Goal: Information Seeking & Learning: Learn about a topic

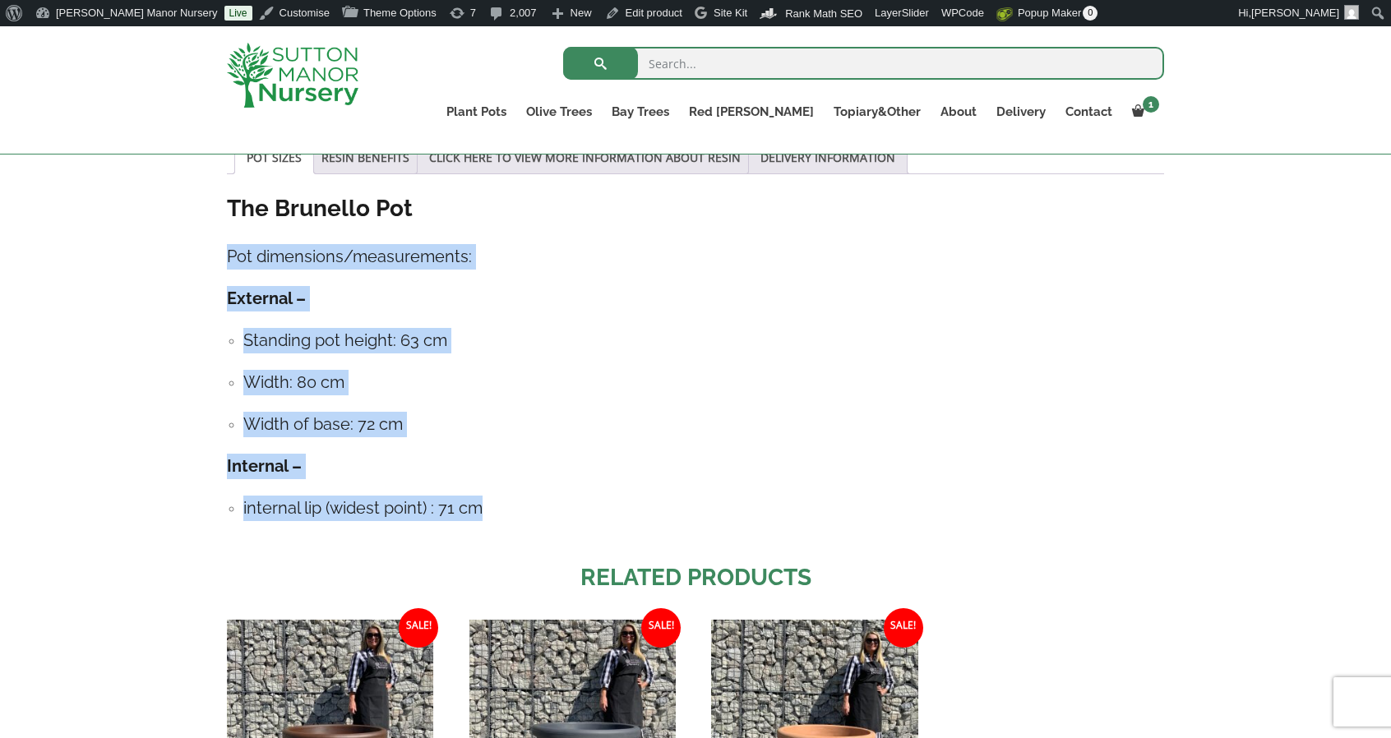
click at [243, 78] on img at bounding box center [293, 75] width 132 height 65
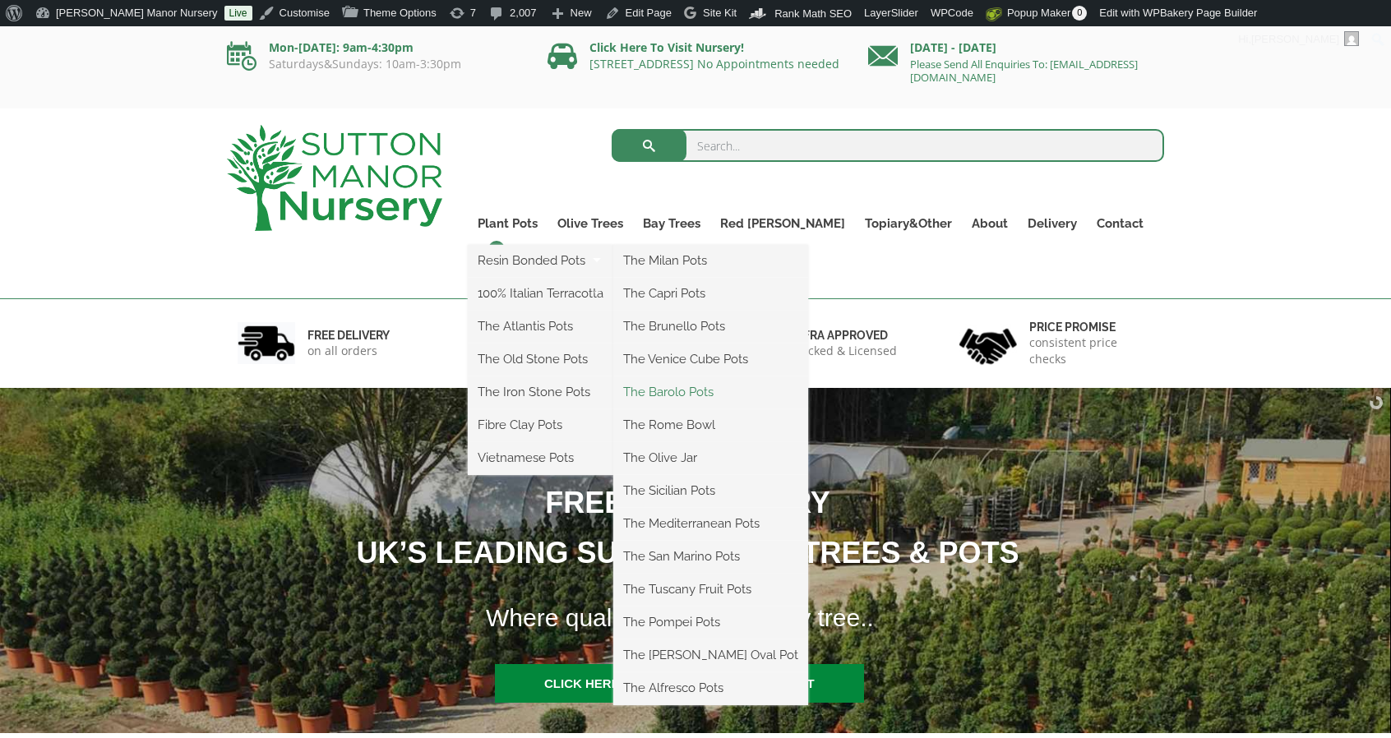
click at [722, 381] on link "The Barolo Pots" at bounding box center [710, 392] width 195 height 25
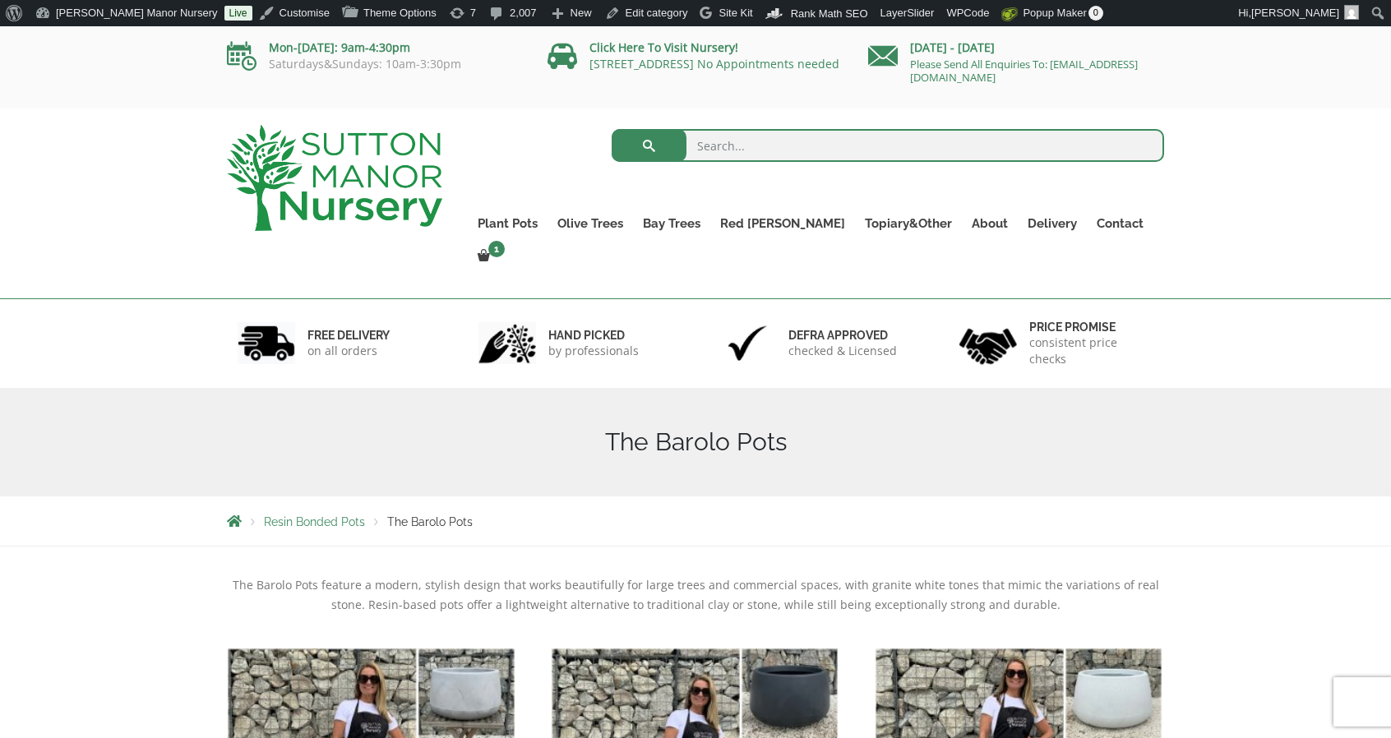
click at [375, 185] on img at bounding box center [334, 178] width 215 height 106
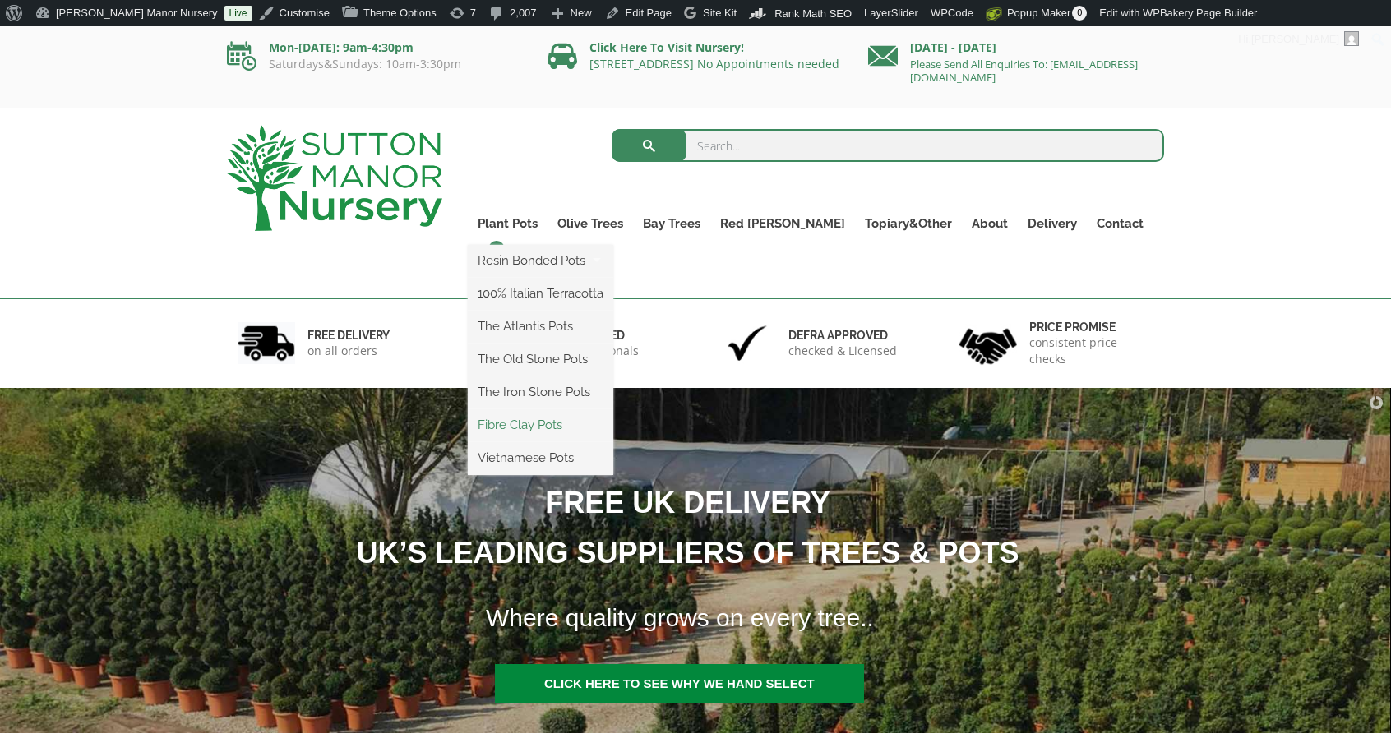
click at [559, 428] on link "Fibre Clay Pots" at bounding box center [540, 425] width 145 height 25
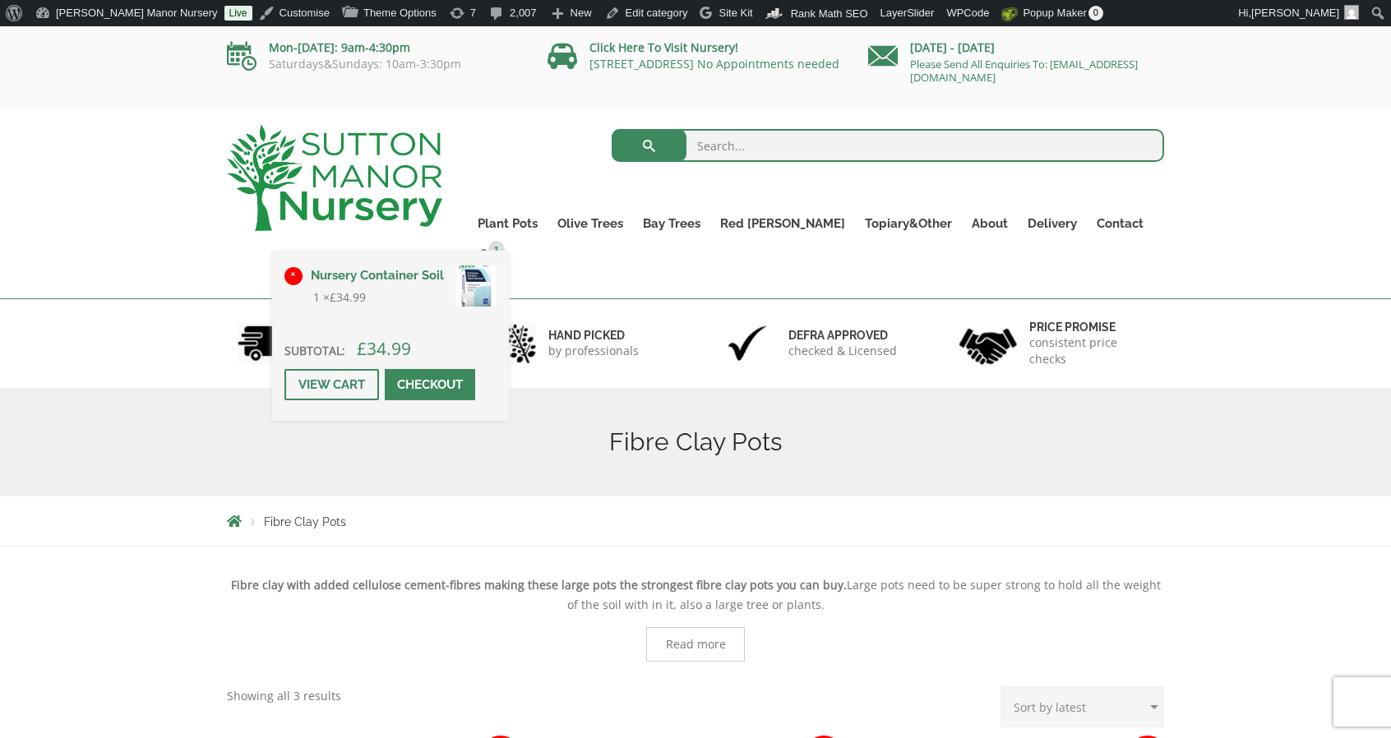
click at [302, 267] on link "×" at bounding box center [293, 276] width 18 height 18
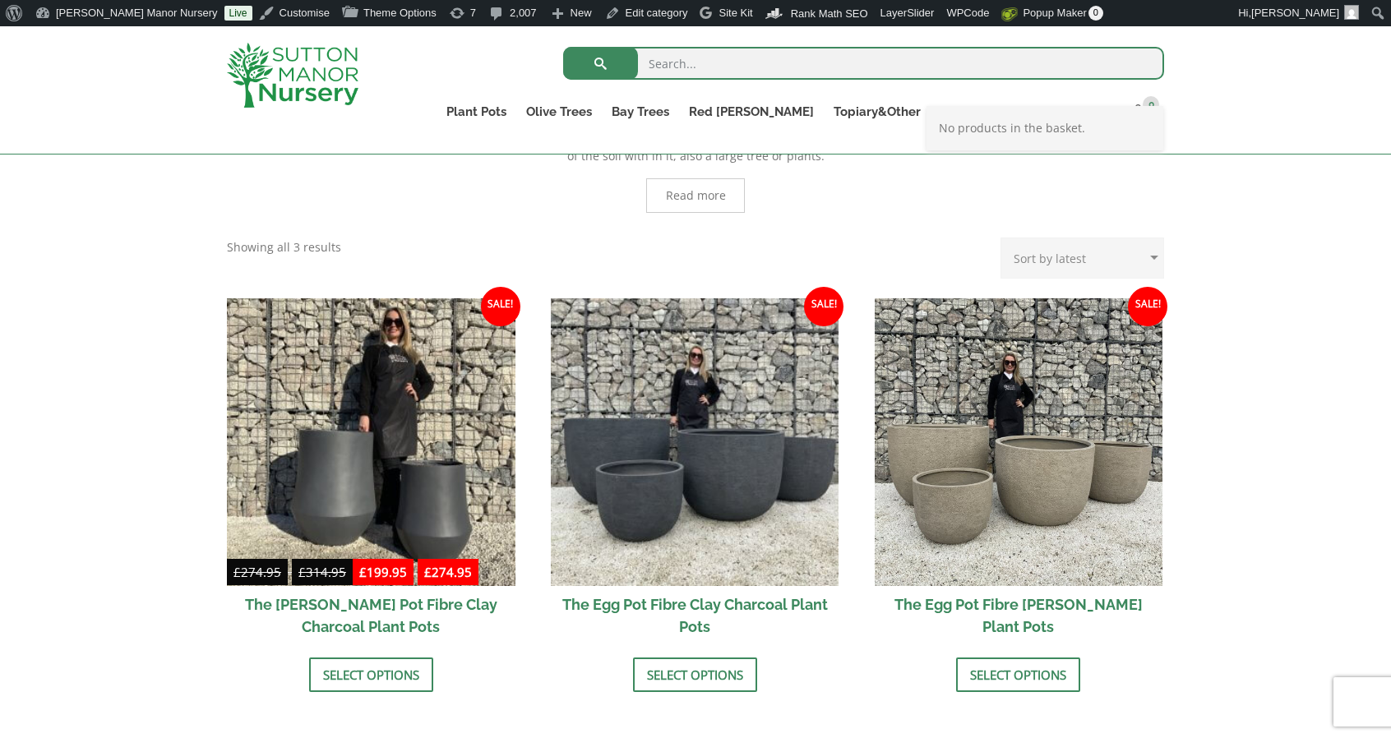
scroll to position [531, 0]
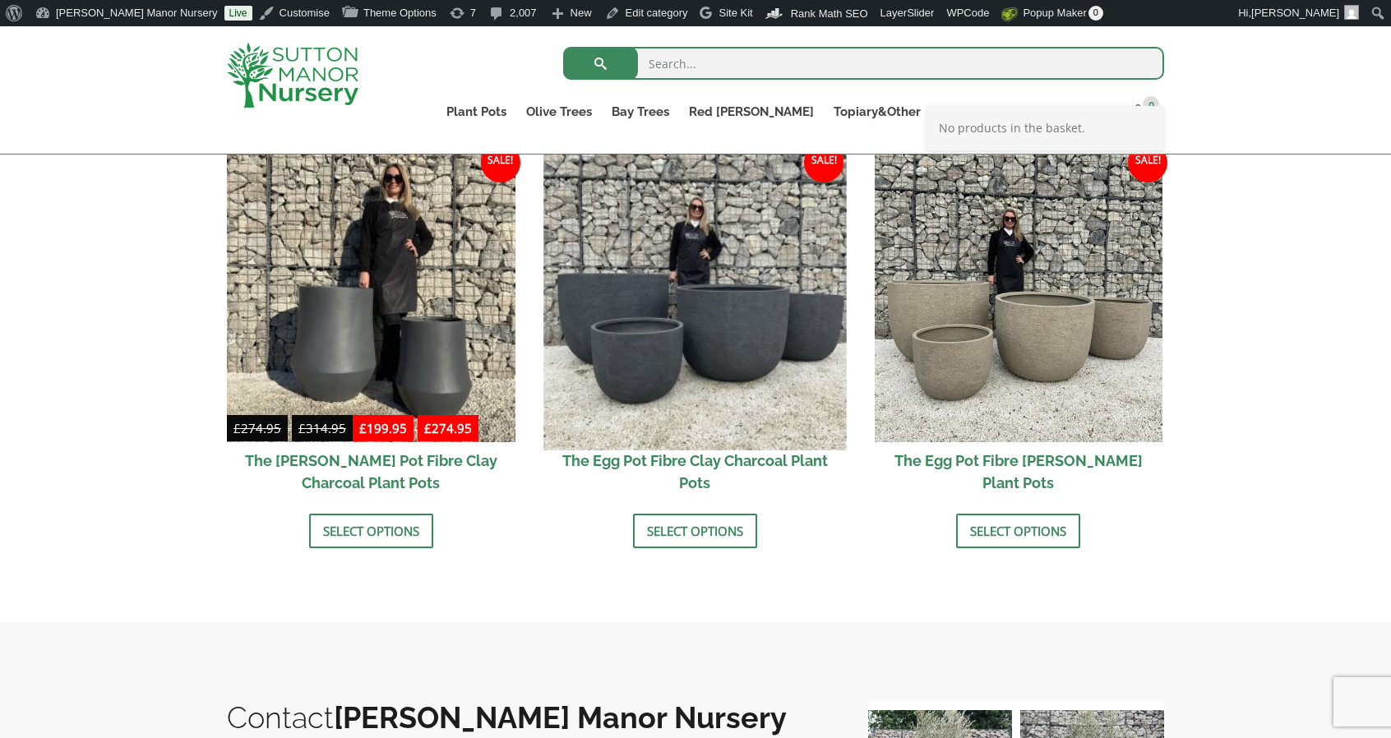
click at [769, 341] on img at bounding box center [694, 298] width 302 height 302
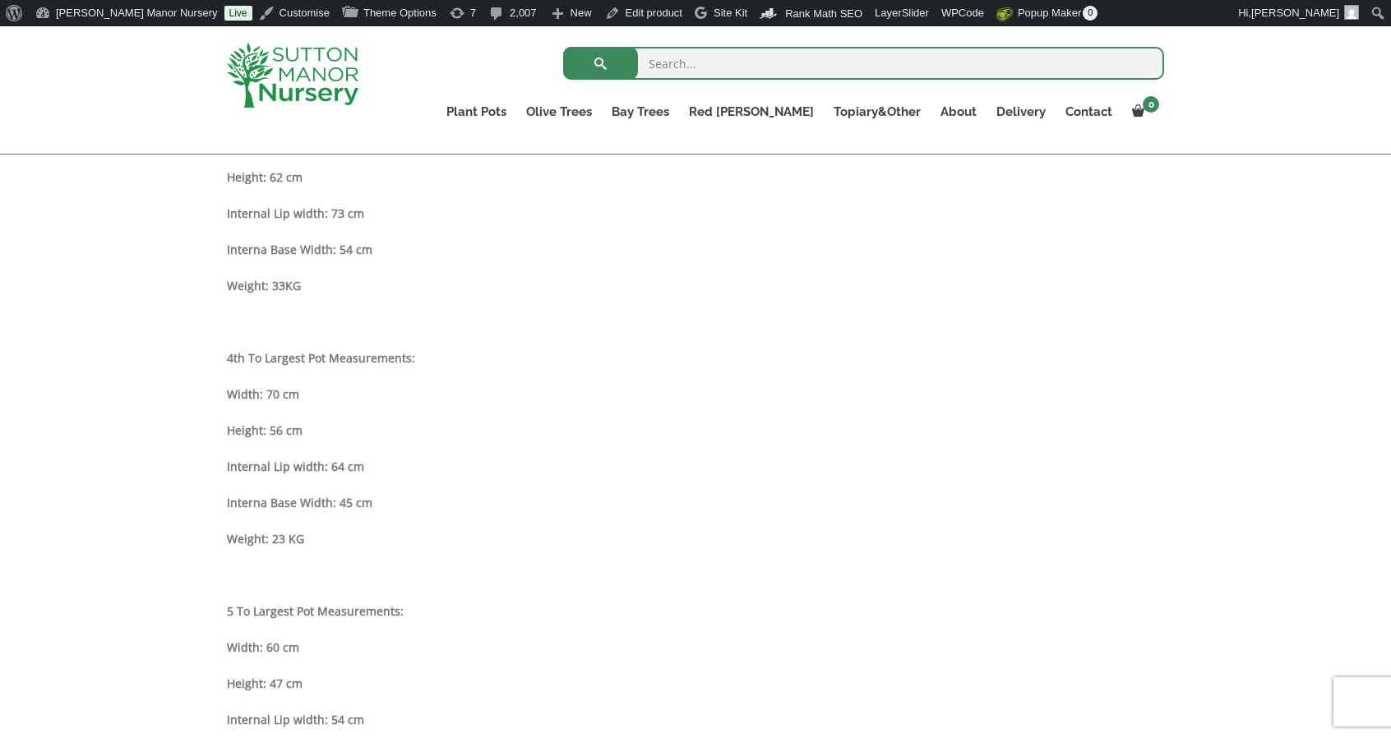
scroll to position [1667, 0]
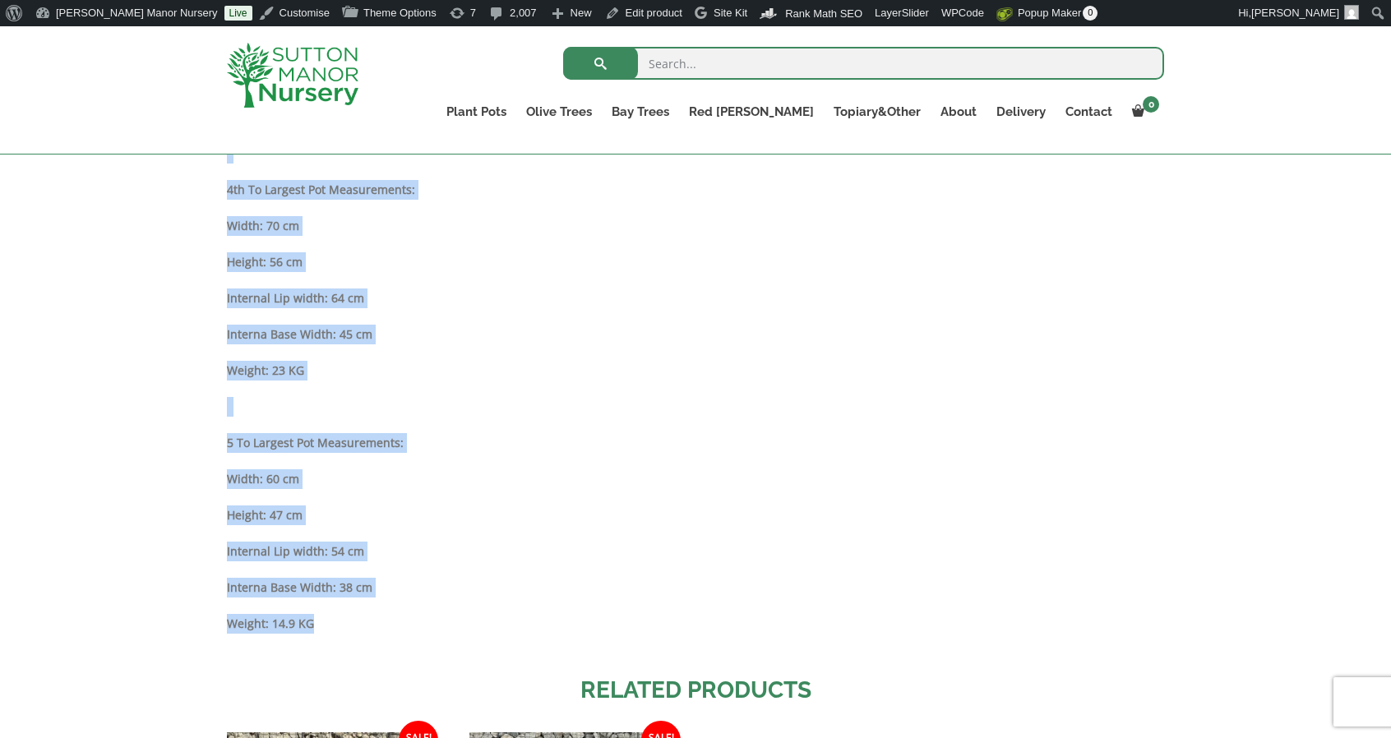
drag, startPoint x: 224, startPoint y: 187, endPoint x: 374, endPoint y: 606, distance: 445.1
copy div "Largest Pot Measurements: Width: 100 cm Height: 81 cm Internal Lip width: 91 cm…"
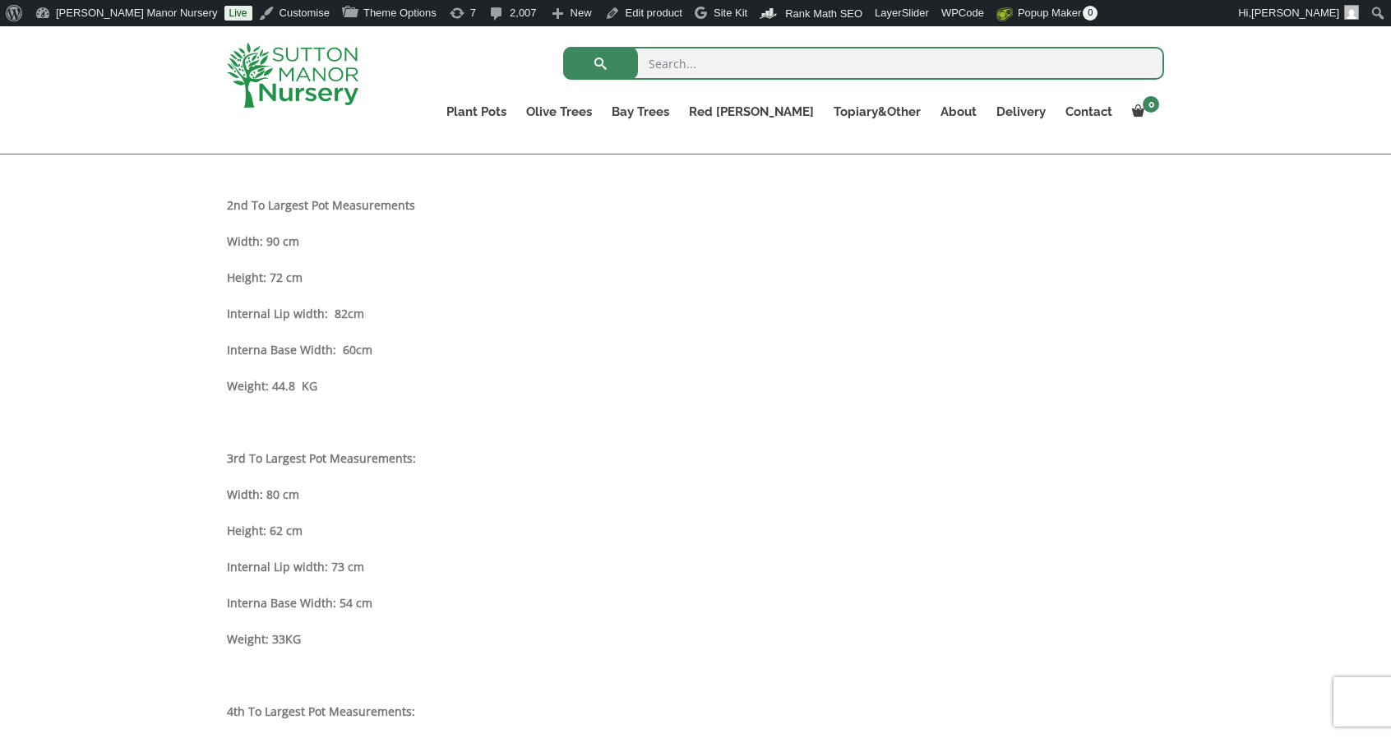
scroll to position [1140, 0]
